Goal: Navigation & Orientation: Find specific page/section

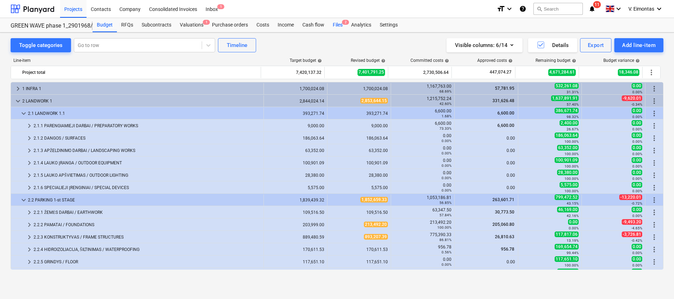
click at [334, 27] on div "Files 2" at bounding box center [337, 25] width 18 height 14
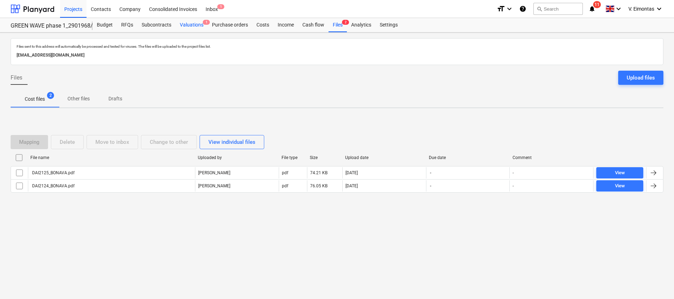
click at [189, 20] on div "Valuations 1" at bounding box center [191, 25] width 32 height 14
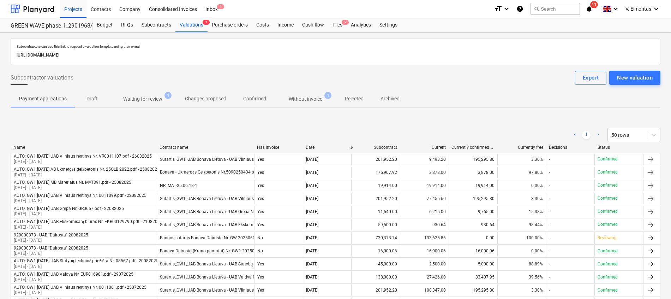
click at [304, 97] on p "Without invoice" at bounding box center [306, 98] width 34 height 7
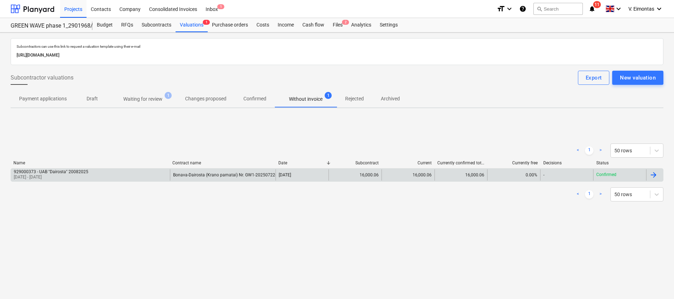
click at [68, 175] on p "[DATE] - [DATE]" at bounding box center [51, 177] width 74 height 6
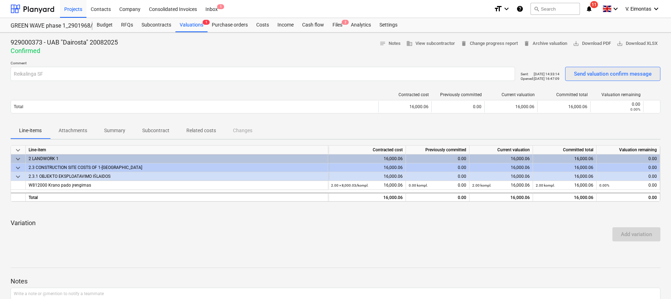
click at [630, 78] on div "Send valuation confirm message" at bounding box center [613, 73] width 78 height 9
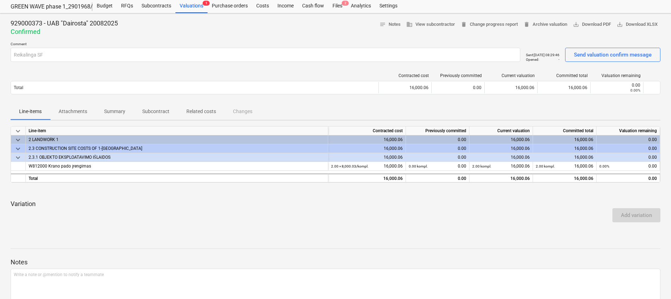
scroll to position [6, 0]
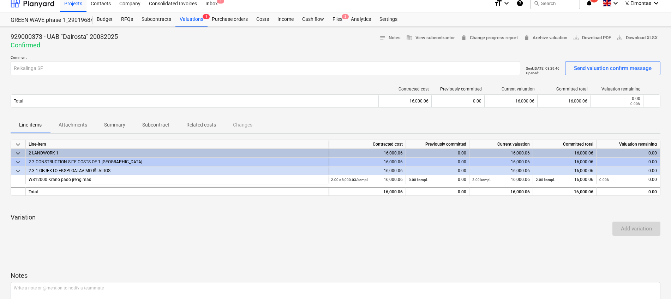
click at [82, 120] on span "Attachments" at bounding box center [73, 125] width 46 height 12
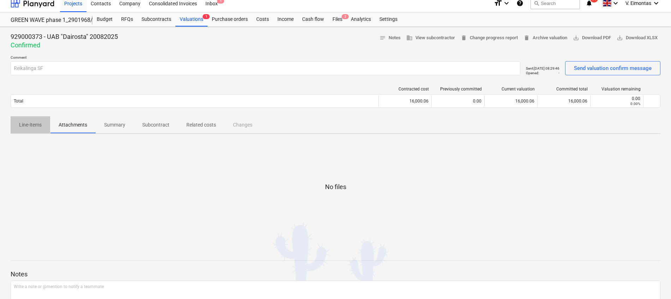
click at [41, 123] on p "Line-items" at bounding box center [30, 124] width 23 height 7
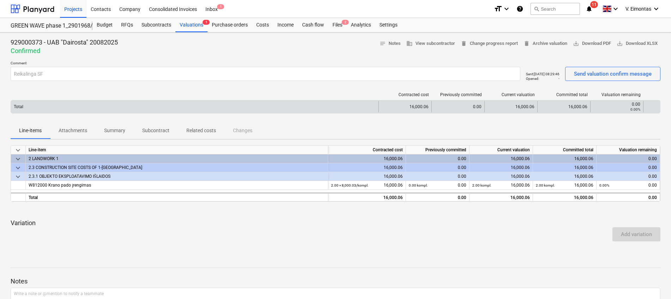
click at [261, 109] on div "Total" at bounding box center [194, 106] width 367 height 11
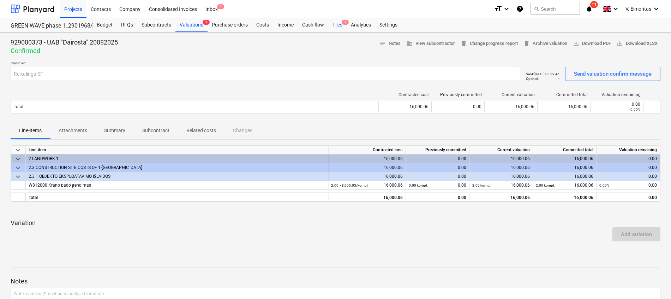
click at [336, 25] on div "Files 2" at bounding box center [337, 25] width 18 height 14
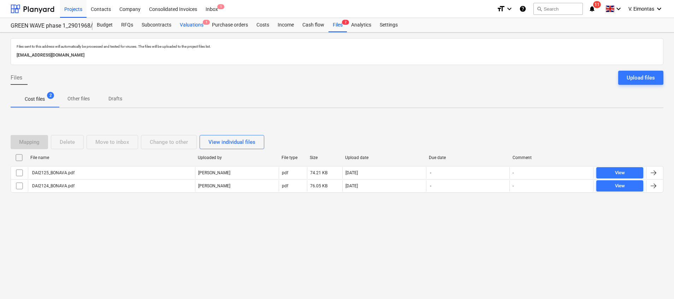
click at [186, 25] on div "Valuations 1" at bounding box center [191, 25] width 32 height 14
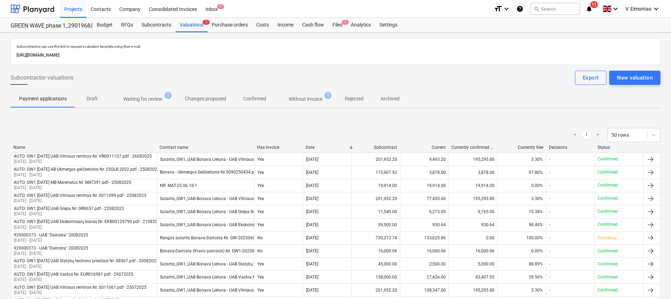
click at [304, 103] on span "Without invoice 1" at bounding box center [306, 98] width 62 height 13
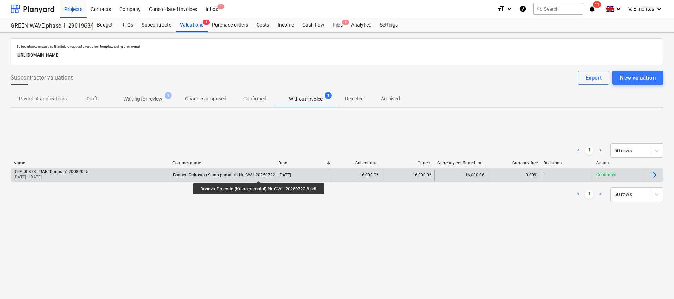
click at [260, 174] on div "Bonava-Dairosta (Krano pamatai) Nr. GW1-20250722-8.pdf" at bounding box center [229, 174] width 113 height 5
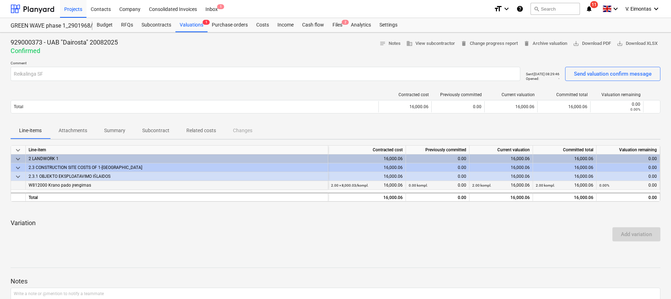
click at [274, 186] on div "W812000 Krano pado įrengimas" at bounding box center [177, 185] width 297 height 9
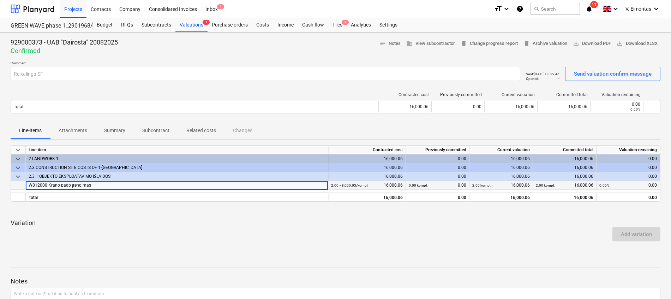
click at [274, 186] on div "W812000 Krano pado įrengimas" at bounding box center [177, 185] width 297 height 9
click at [298, 210] on div at bounding box center [336, 210] width 650 height 6
click at [645, 237] on div "Add variation" at bounding box center [637, 234] width 54 height 20
click at [72, 7] on div "Projects" at bounding box center [73, 9] width 26 height 18
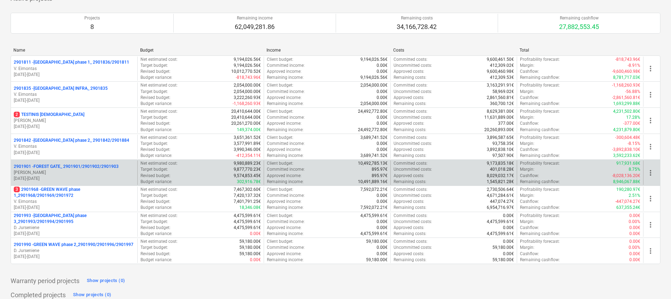
scroll to position [159, 0]
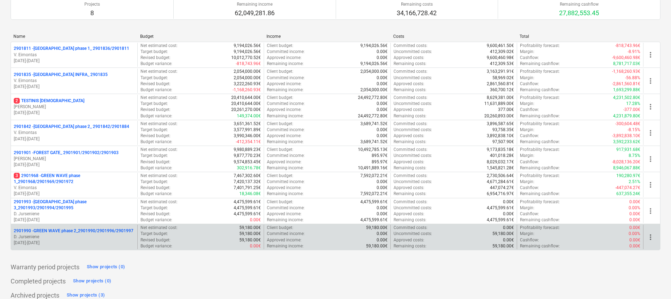
click at [109, 231] on p "2901990 - GREEN WAVE phase 2_2901990/2901996/2901997" at bounding box center [74, 231] width 120 height 6
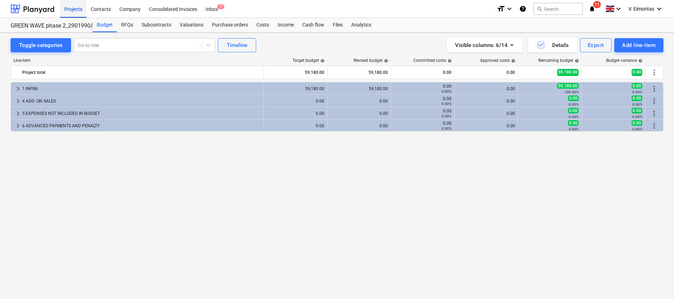
click at [76, 9] on div "Projects" at bounding box center [73, 9] width 26 height 18
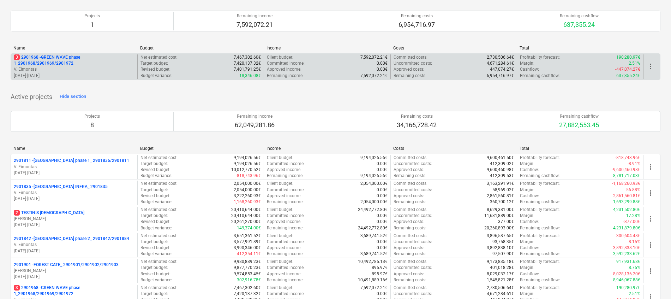
scroll to position [159, 0]
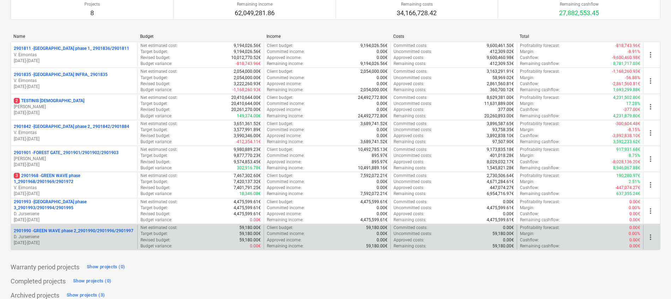
click at [650, 236] on span "more_vert" at bounding box center [650, 237] width 8 height 8
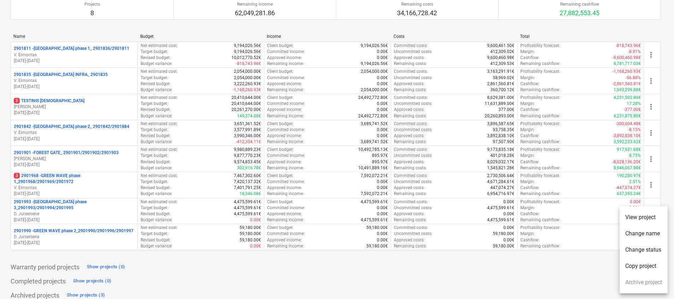
click at [188, 254] on div at bounding box center [337, 149] width 674 height 299
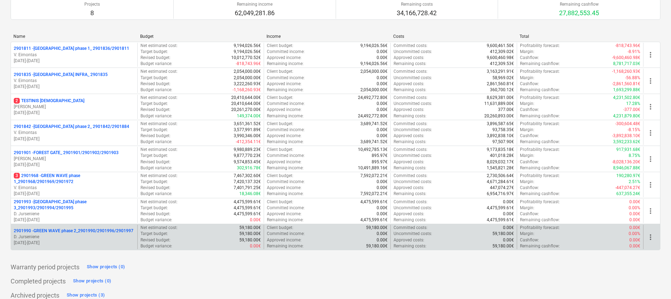
click at [62, 229] on p "2901990 - GREEN WAVE phase 2_2901990/2901996/2901997" at bounding box center [74, 231] width 120 height 6
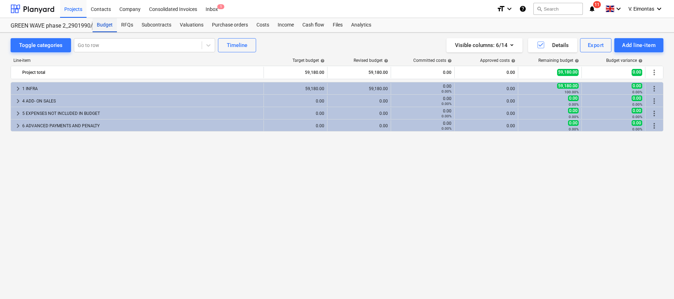
click at [104, 26] on div "Budget" at bounding box center [104, 25] width 24 height 14
click at [80, 6] on div "Projects" at bounding box center [73, 9] width 26 height 18
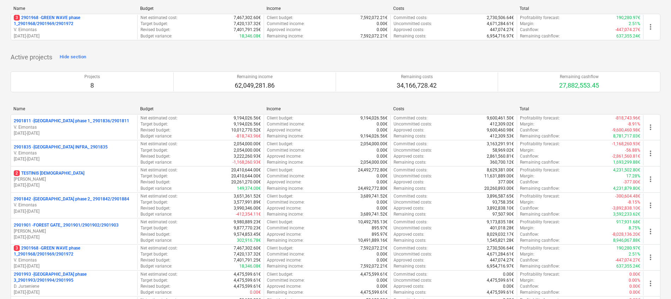
scroll to position [167, 0]
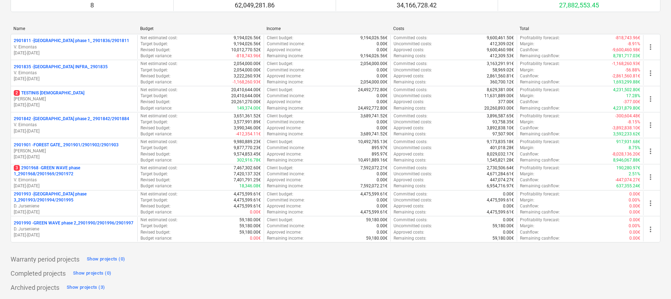
click at [192, 263] on div "Warranty period projects Show projects (0)" at bounding box center [336, 258] width 650 height 11
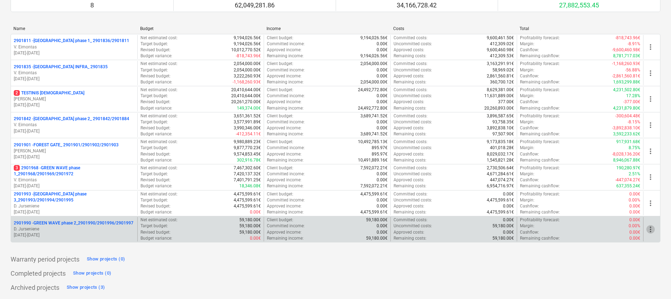
click at [651, 229] on span "more_vert" at bounding box center [650, 229] width 8 height 8
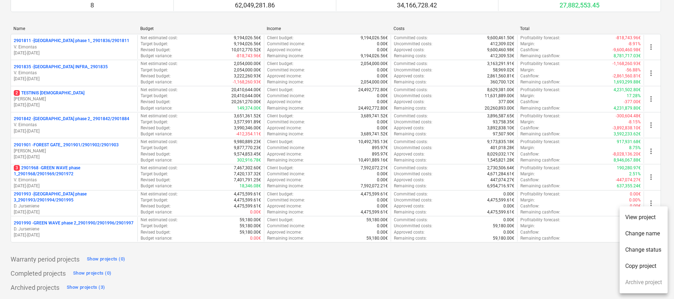
click at [457, 290] on div at bounding box center [337, 149] width 674 height 299
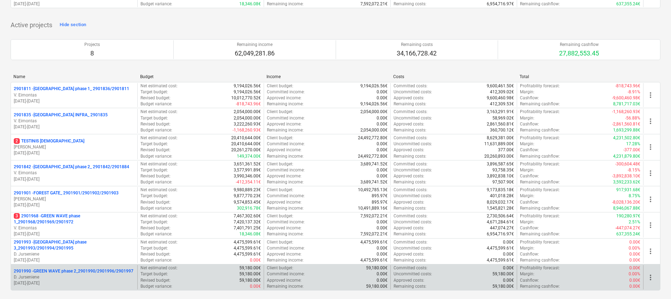
scroll to position [0, 0]
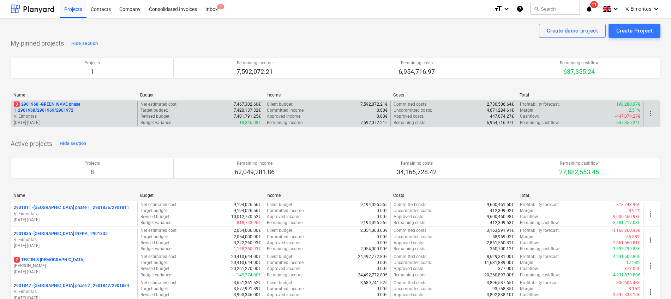
click at [651, 111] on span "more_vert" at bounding box center [650, 113] width 8 height 8
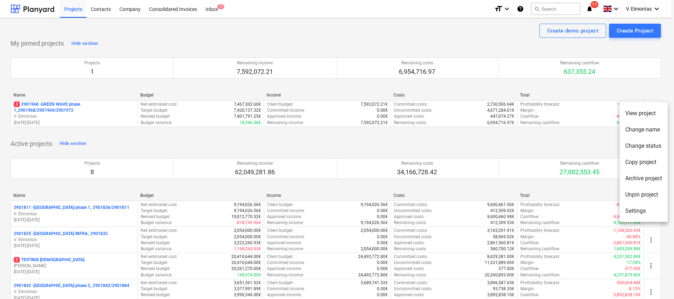
click at [573, 144] on div at bounding box center [337, 149] width 674 height 299
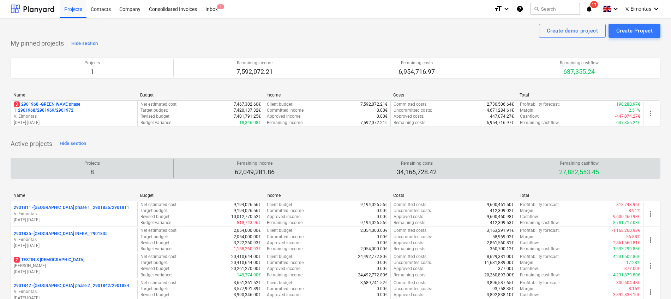
scroll to position [53, 0]
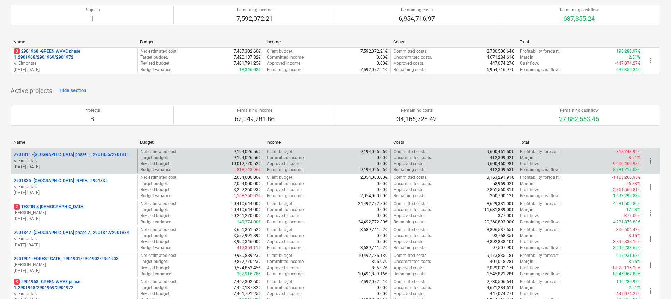
click at [652, 159] on span "more_vert" at bounding box center [650, 160] width 8 height 8
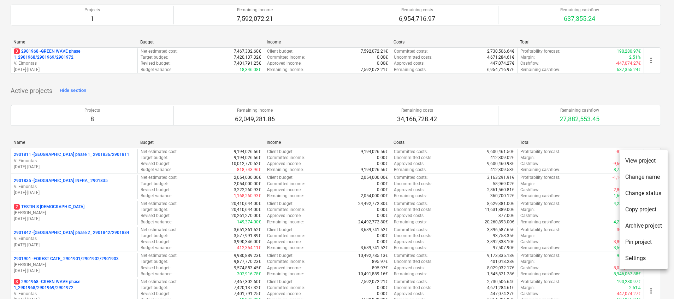
click at [535, 89] on div at bounding box center [337, 149] width 674 height 299
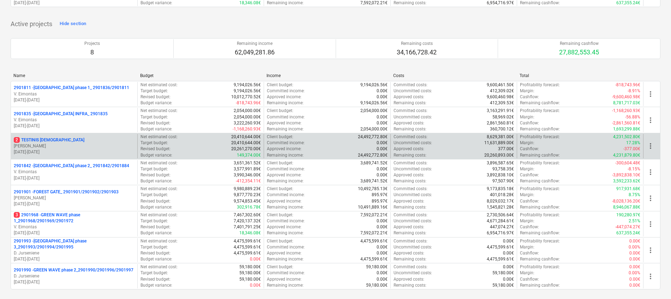
scroll to position [167, 0]
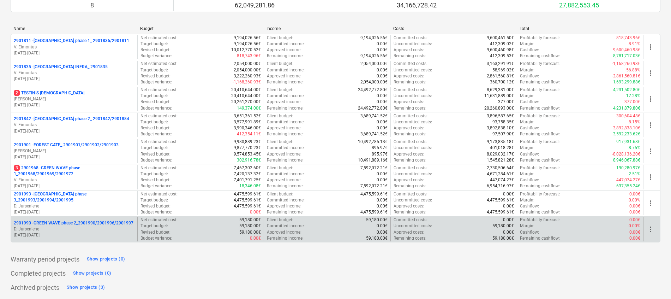
click at [649, 228] on span "more_vert" at bounding box center [650, 229] width 8 height 8
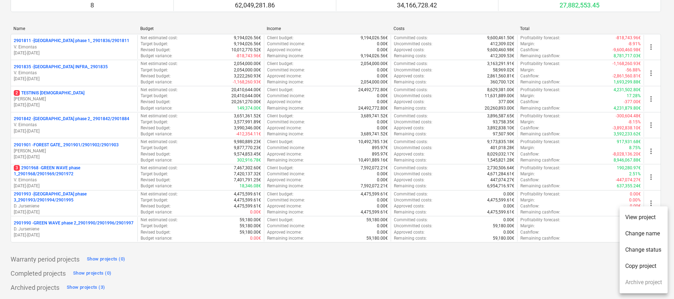
click at [526, 277] on div at bounding box center [337, 149] width 674 height 299
click at [248, 263] on div "Warranty period projects Show projects (0)" at bounding box center [336, 258] width 650 height 11
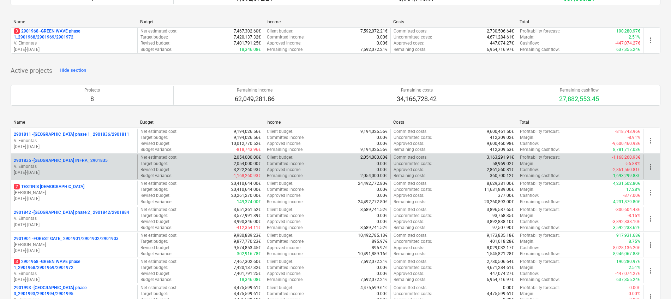
scroll to position [0, 0]
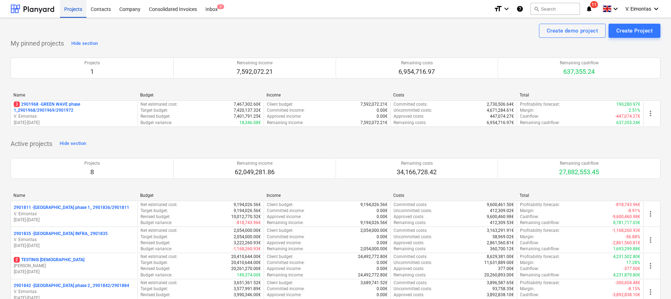
click at [78, 14] on div "Projects" at bounding box center [73, 9] width 26 height 18
click at [66, 5] on div "Projects" at bounding box center [73, 9] width 26 height 18
